Goal: Check status: Check status

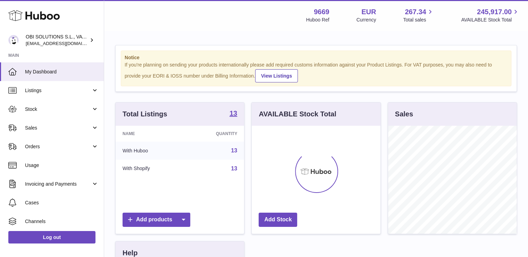
scroll to position [108, 129]
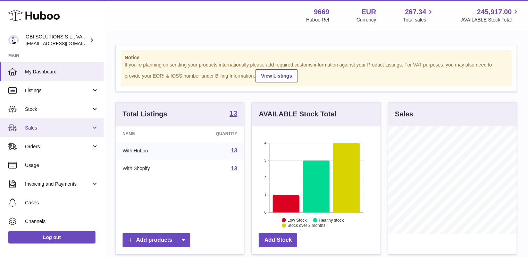
click at [65, 122] on link "Sales" at bounding box center [52, 128] width 104 height 19
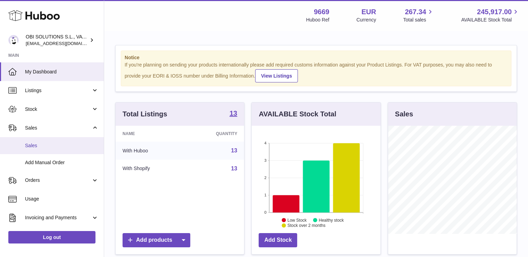
click at [64, 143] on span "Sales" at bounding box center [62, 146] width 74 height 7
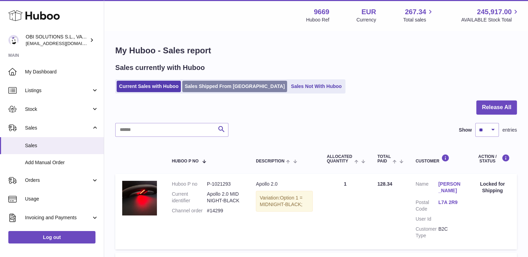
click at [221, 84] on link "Sales Shipped From [GEOGRAPHIC_DATA]" at bounding box center [234, 86] width 105 height 11
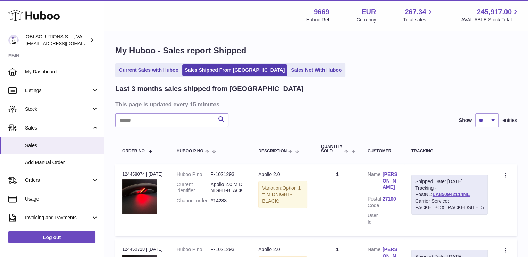
drag, startPoint x: 0, startPoint y: 0, endPoint x: 163, endPoint y: 123, distance: 204.4
click at [163, 123] on input "text" at bounding box center [171, 120] width 113 height 14
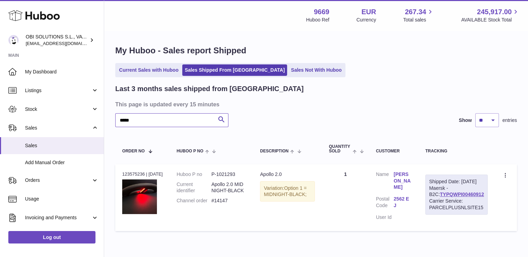
type input "*****"
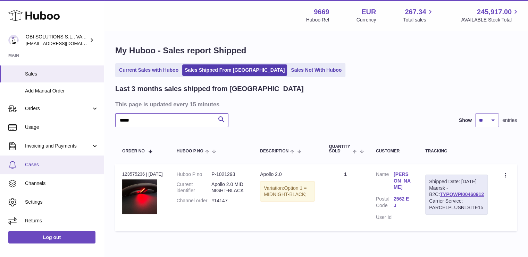
scroll to position [73, 0]
